Goal: Navigation & Orientation: Find specific page/section

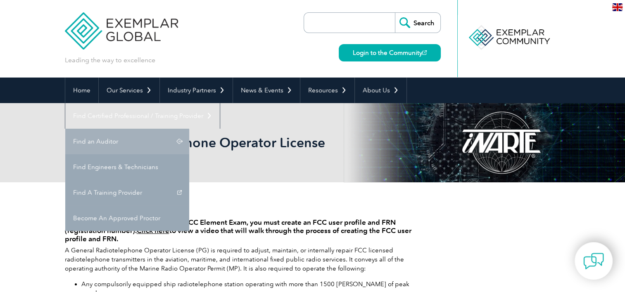
click at [189, 129] on link "Find an Auditor" at bounding box center [127, 142] width 124 height 26
